Goal: Information Seeking & Learning: Learn about a topic

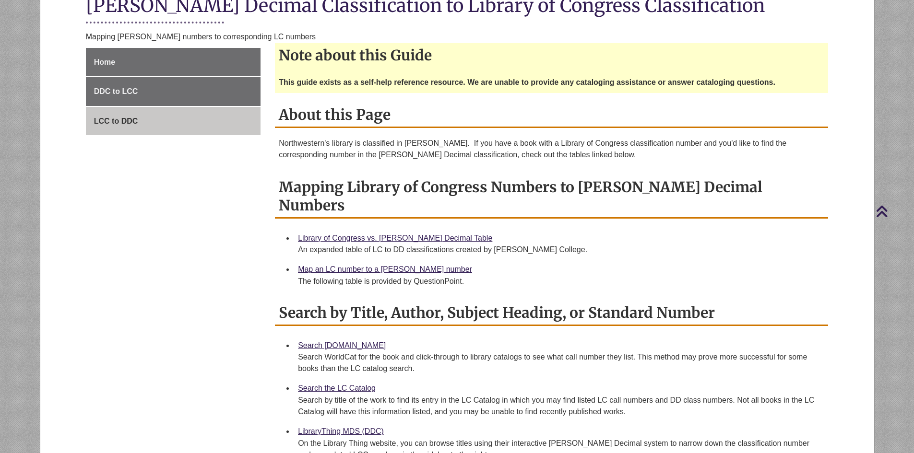
scroll to position [288, 0]
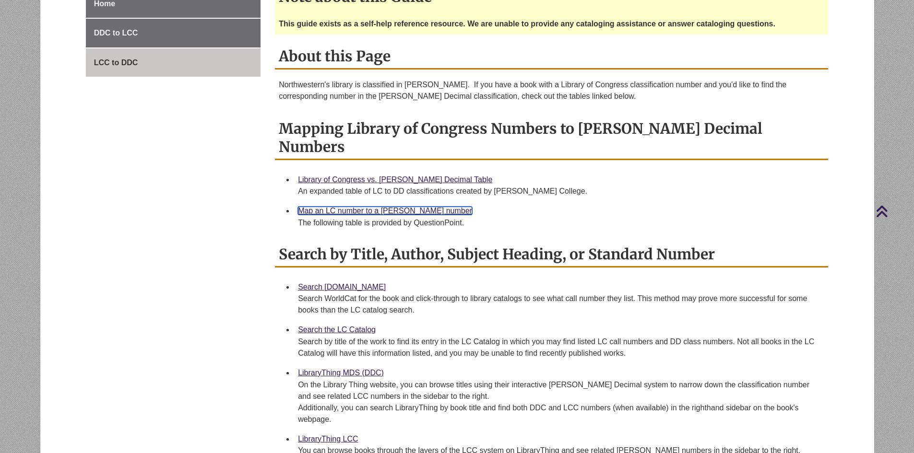
click at [368, 207] on link "Map an LC number to a [PERSON_NAME] number" at bounding box center [385, 211] width 174 height 8
click at [345, 283] on link "Search [DOMAIN_NAME]" at bounding box center [342, 287] width 88 height 8
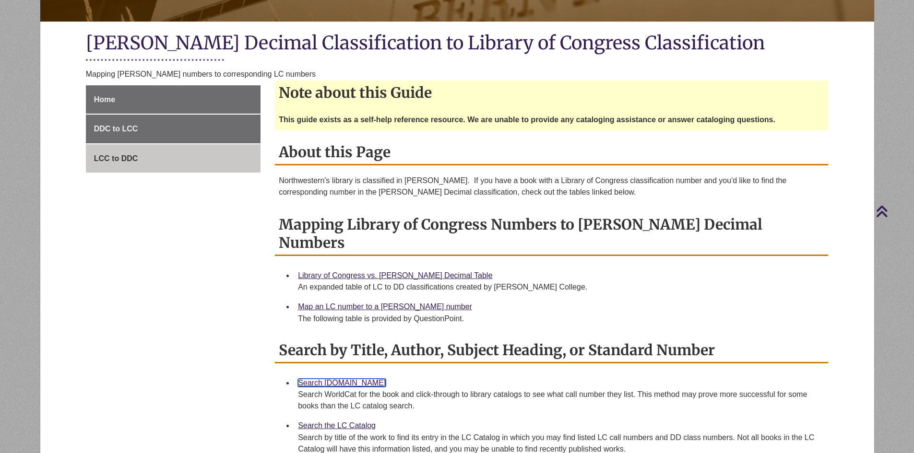
scroll to position [240, 0]
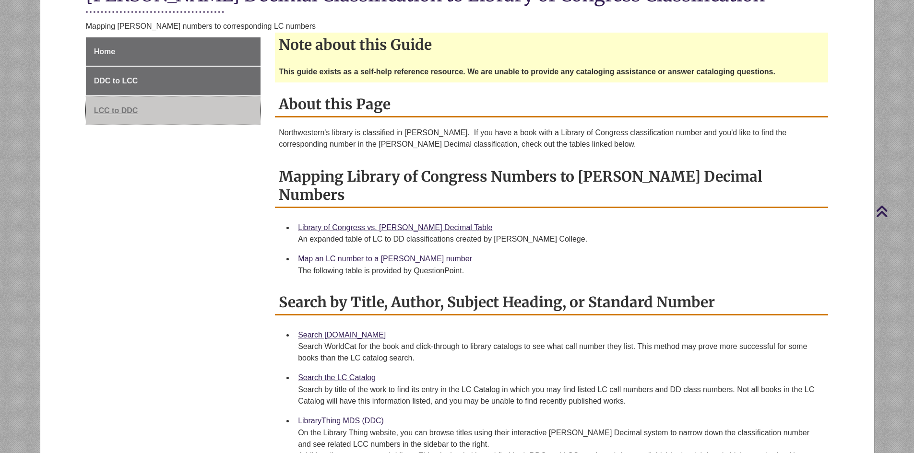
click at [121, 110] on span "LCC to DDC" at bounding box center [116, 111] width 44 height 8
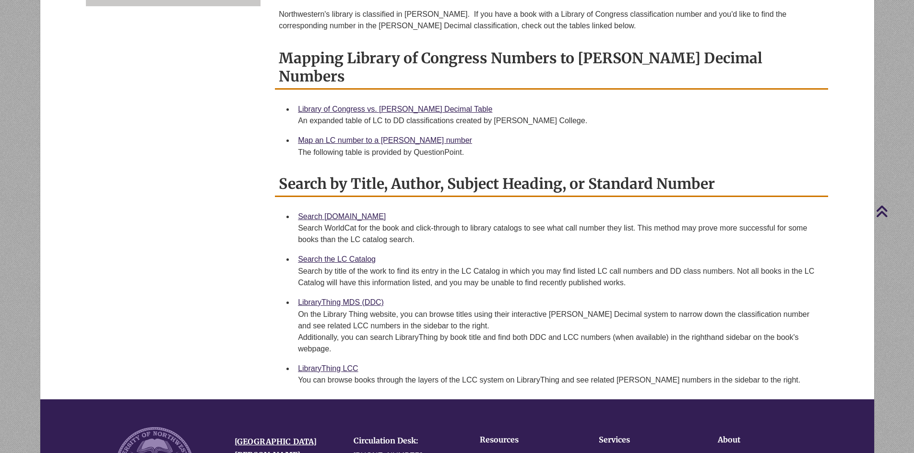
scroll to position [432, 0]
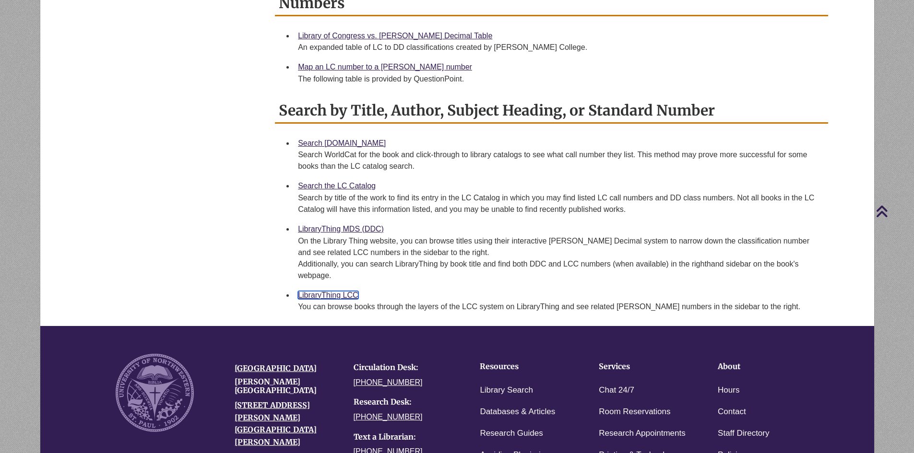
click at [335, 291] on link "LibraryThing LCC" at bounding box center [328, 295] width 60 height 8
click at [348, 182] on link "Search the LC Catalog" at bounding box center [337, 186] width 78 height 8
click at [511, 384] on link "Library Search" at bounding box center [506, 391] width 53 height 14
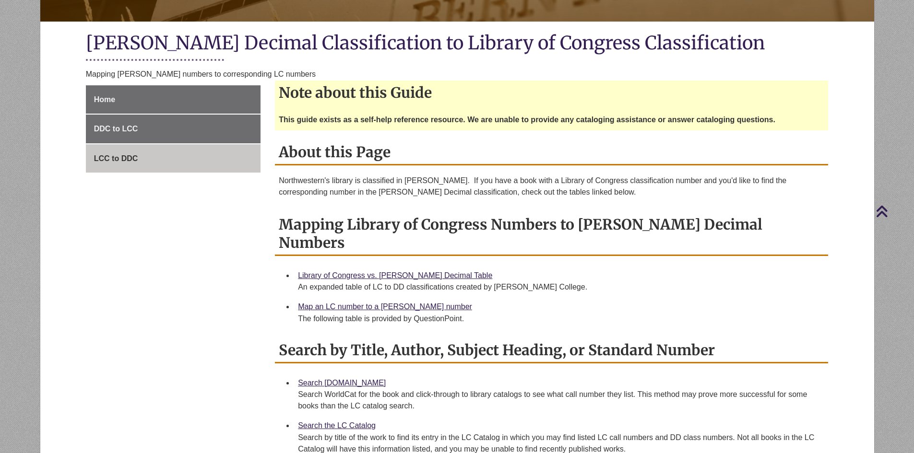
scroll to position [0, 0]
